Goal: Communication & Community: Answer question/provide support

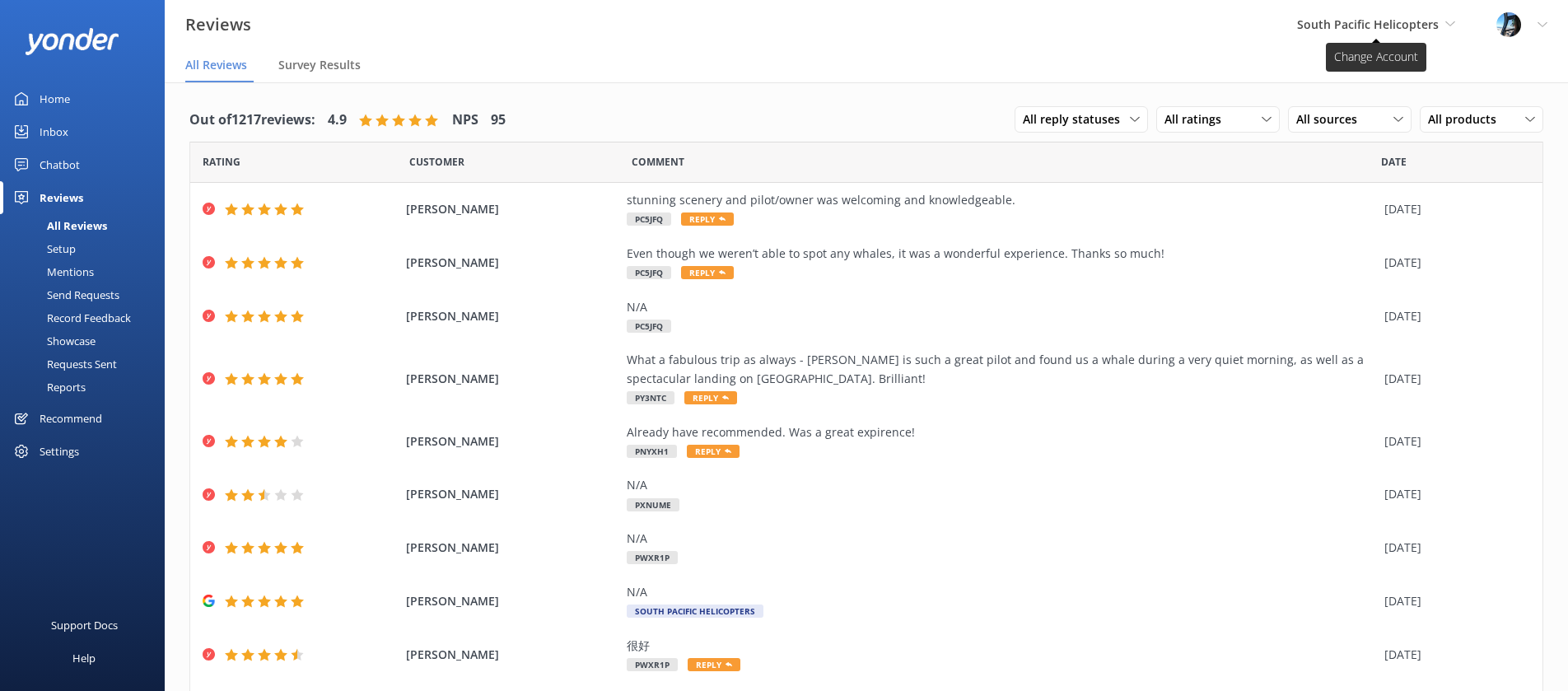
click at [1329, 27] on span "South Pacific Helicopters" at bounding box center [1368, 25] width 142 height 16
click at [1333, 67] on link "Wings over Whales" at bounding box center [1358, 69] width 164 height 39
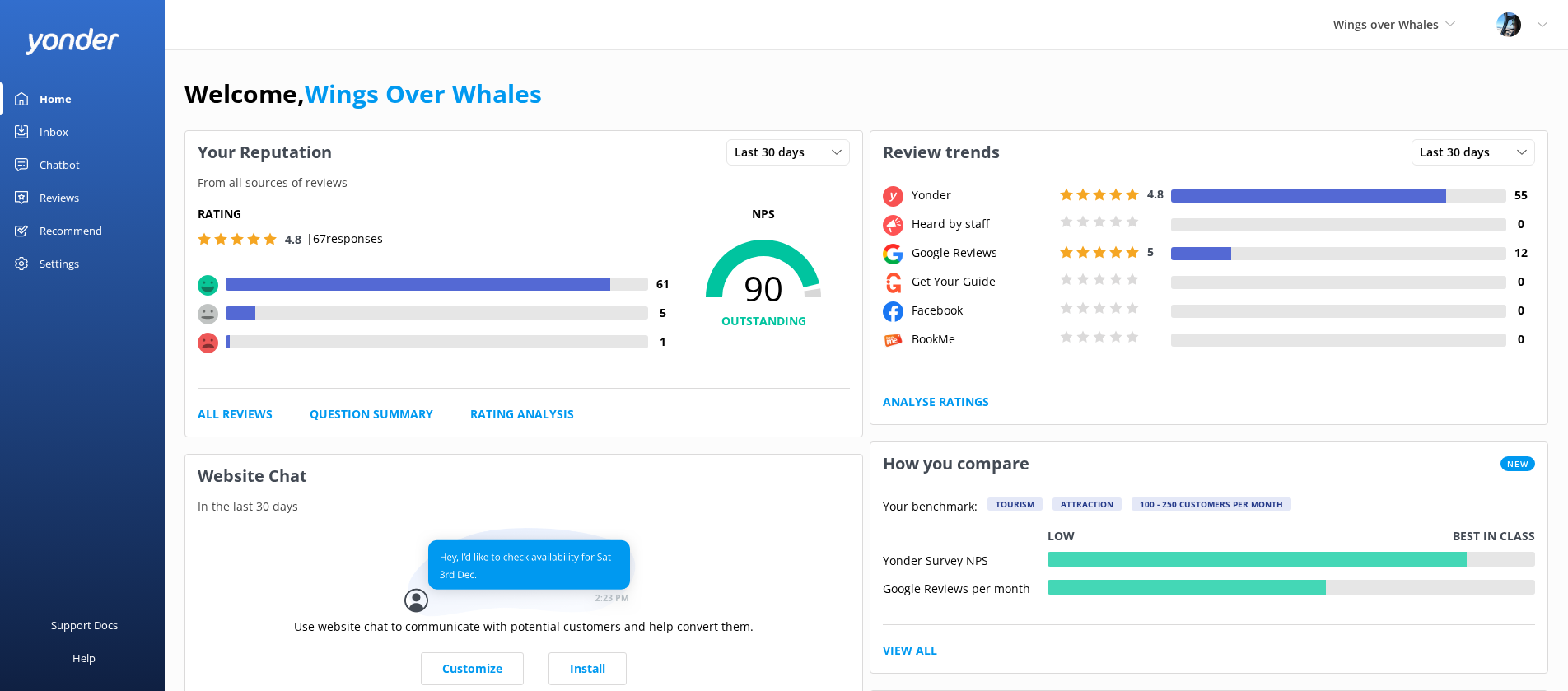
click at [48, 192] on div "Reviews" at bounding box center [59, 197] width 39 height 32
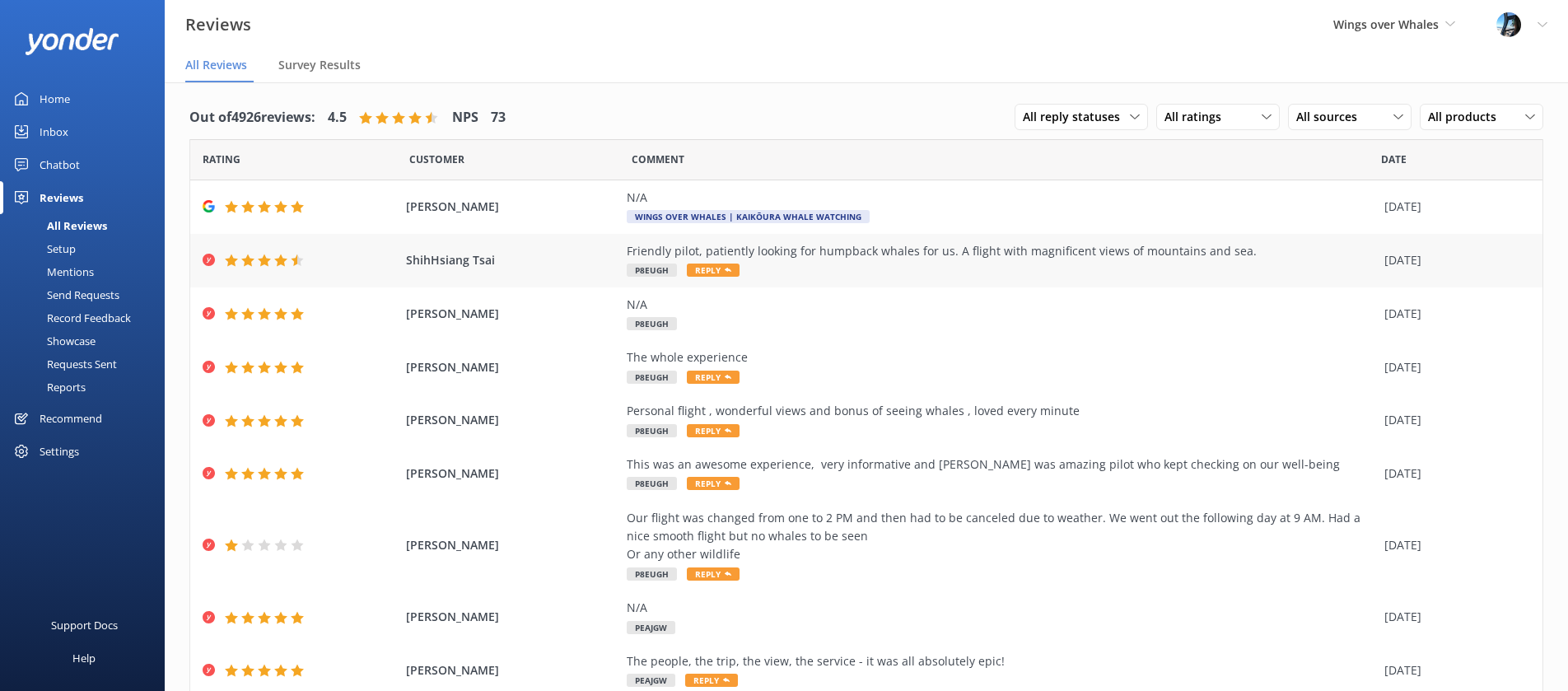
scroll to position [1, 0]
click at [1024, 253] on div "Friendly pilot, patiently looking for humpback whales for us. A flight with mag…" at bounding box center [1002, 250] width 750 height 18
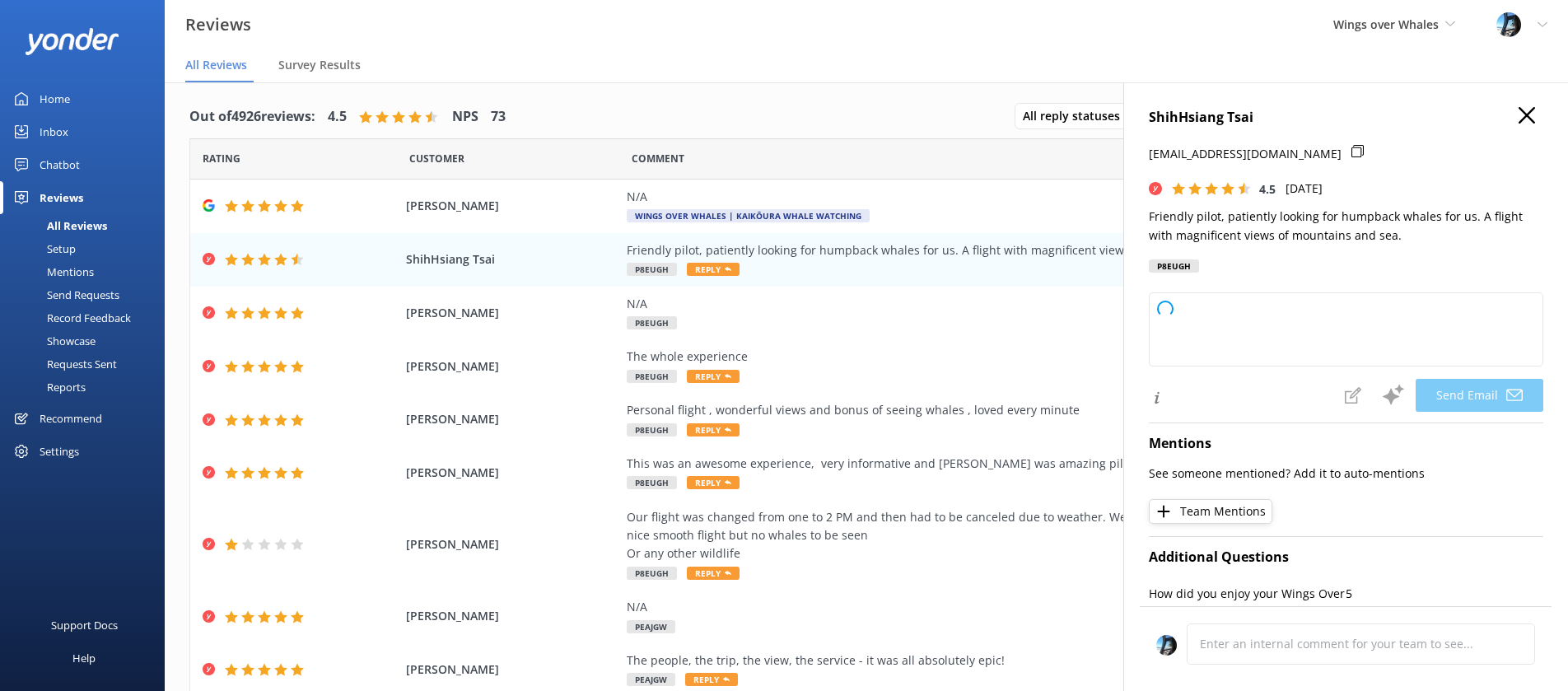
type textarea "Thank you so much, ShihHsiang, for your kind words and great rating! We're deli…"
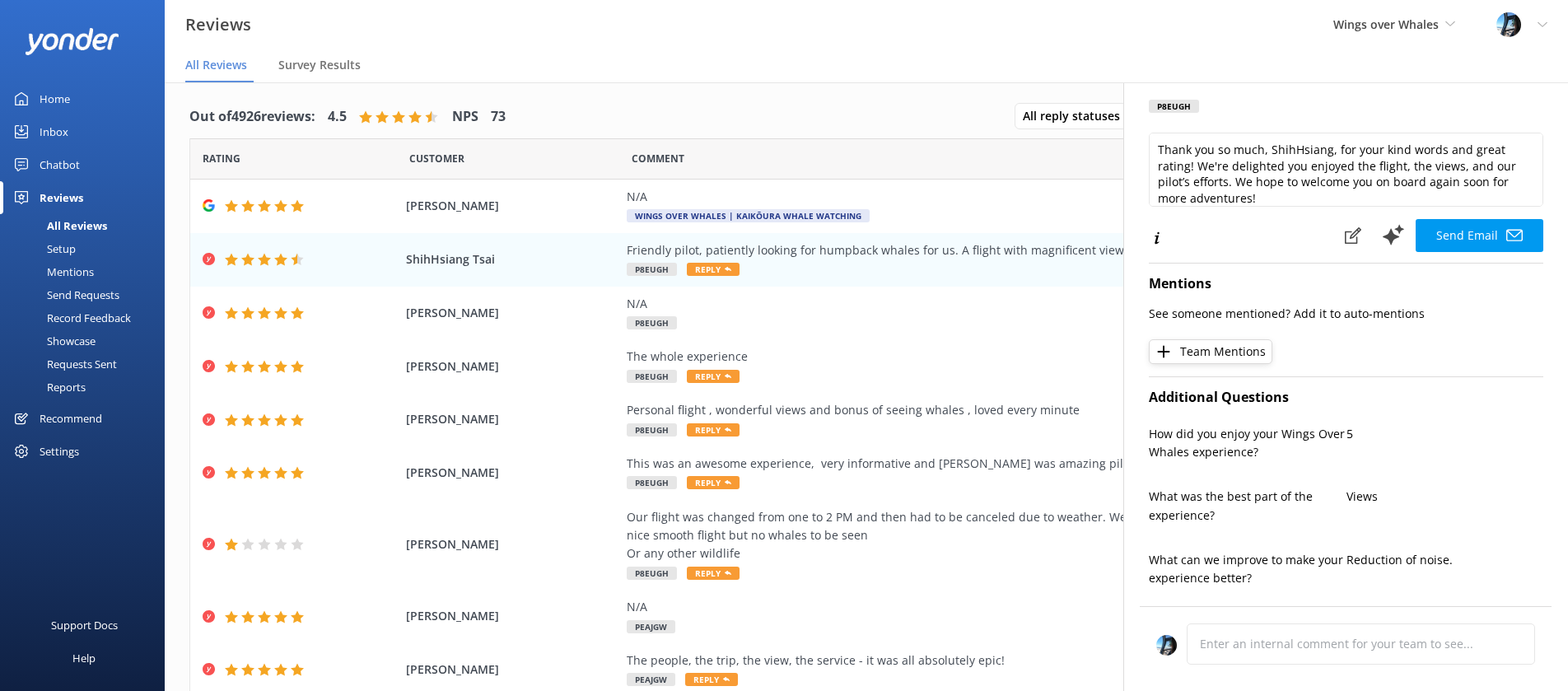
scroll to position [0, 0]
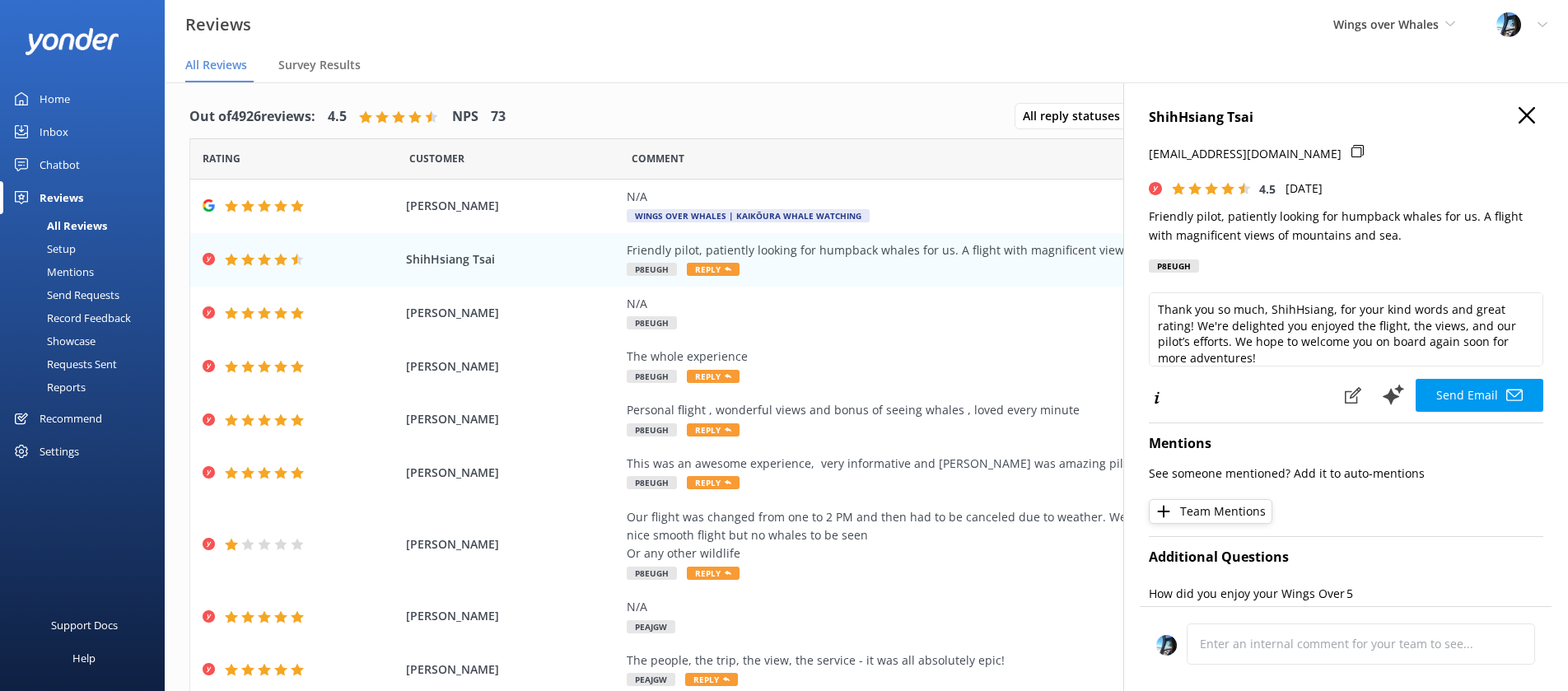
click at [1521, 108] on use "button" at bounding box center [1527, 115] width 17 height 17
